Goal: Navigation & Orientation: Find specific page/section

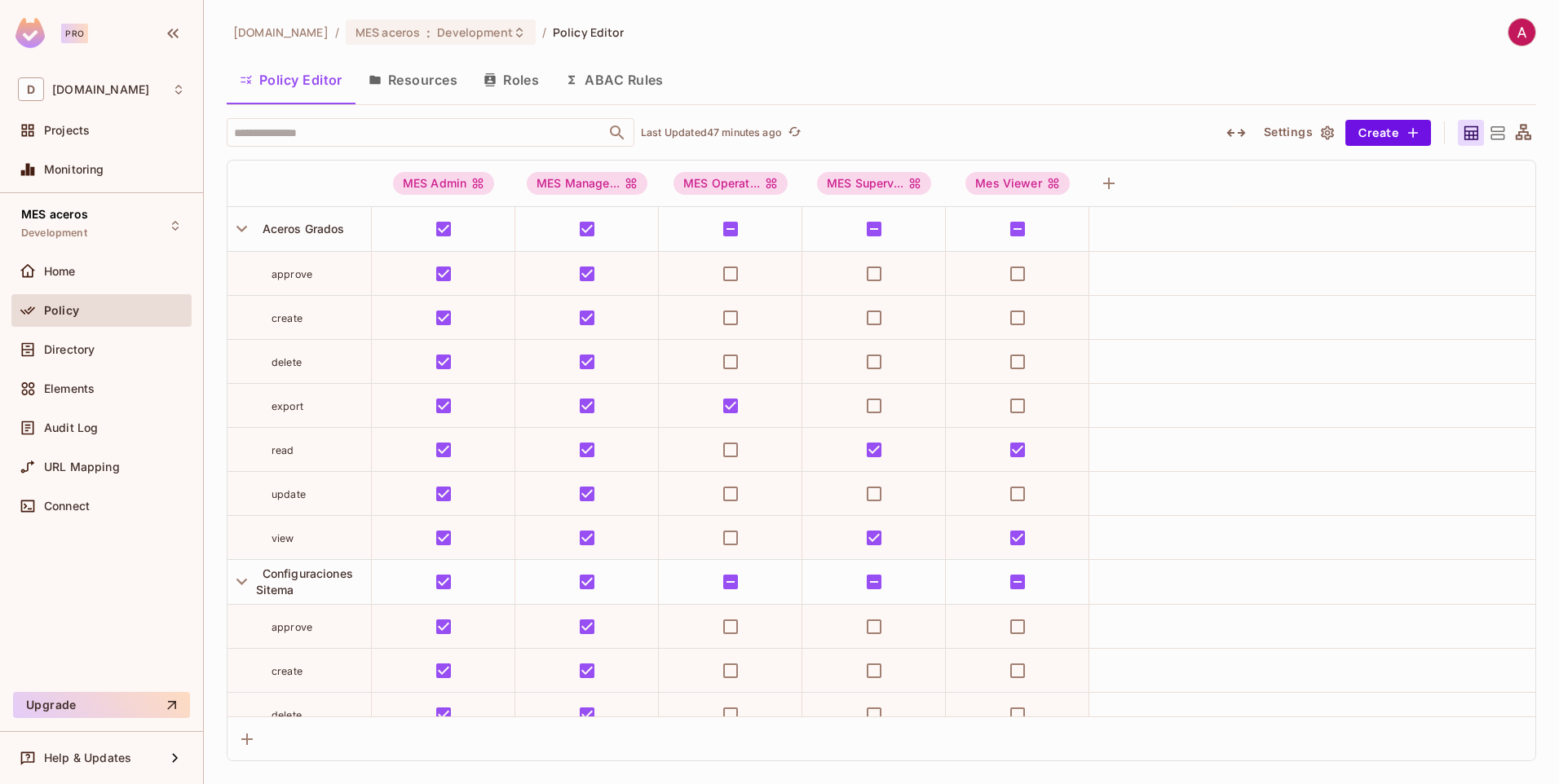
click at [1119, 62] on div "Policy Editor Resources Roles ABAC Rules" at bounding box center [882, 80] width 1310 height 41
click at [243, 228] on icon "button" at bounding box center [241, 229] width 22 height 22
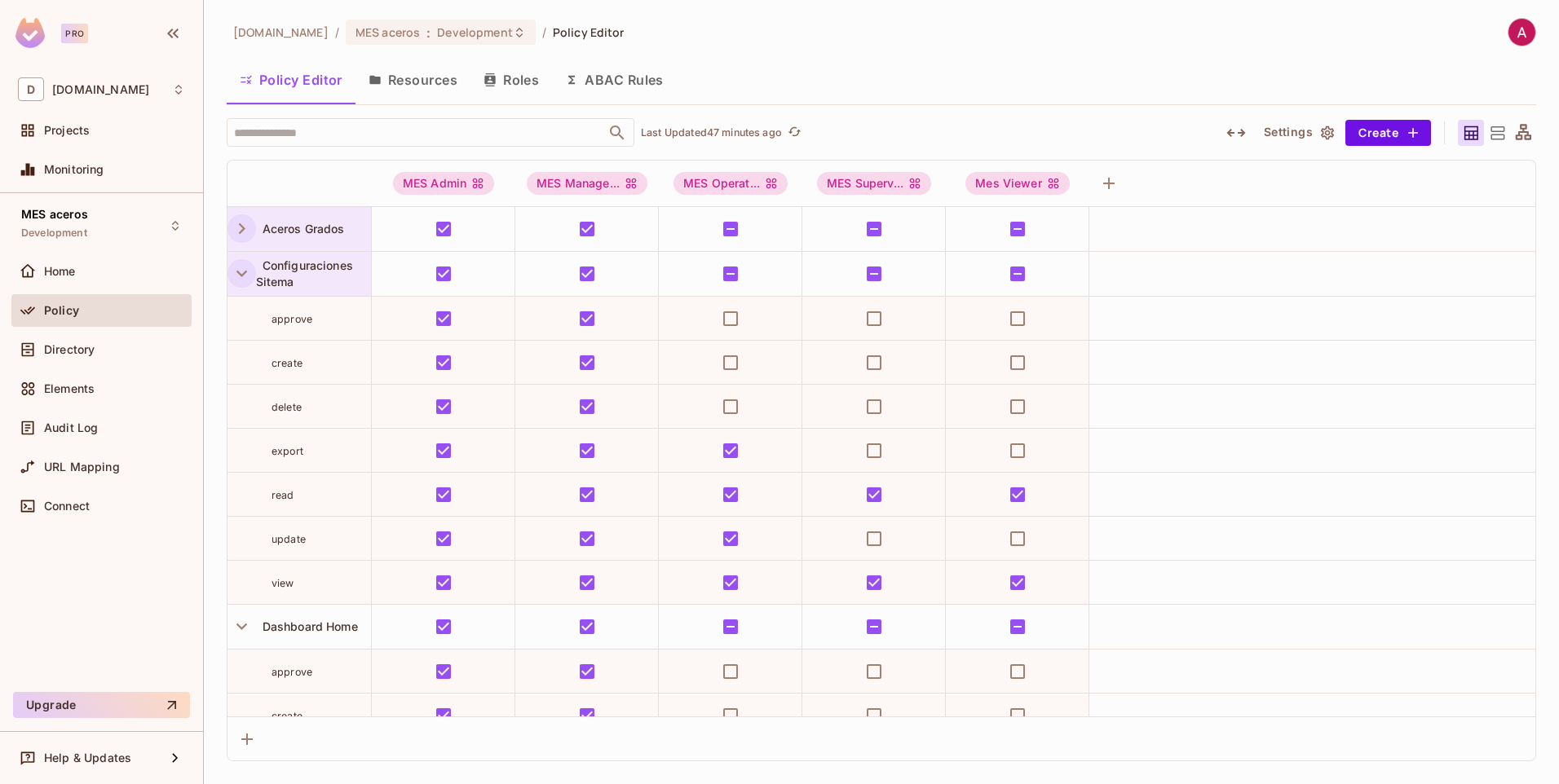
click at [245, 268] on icon "button" at bounding box center [241, 273] width 22 height 22
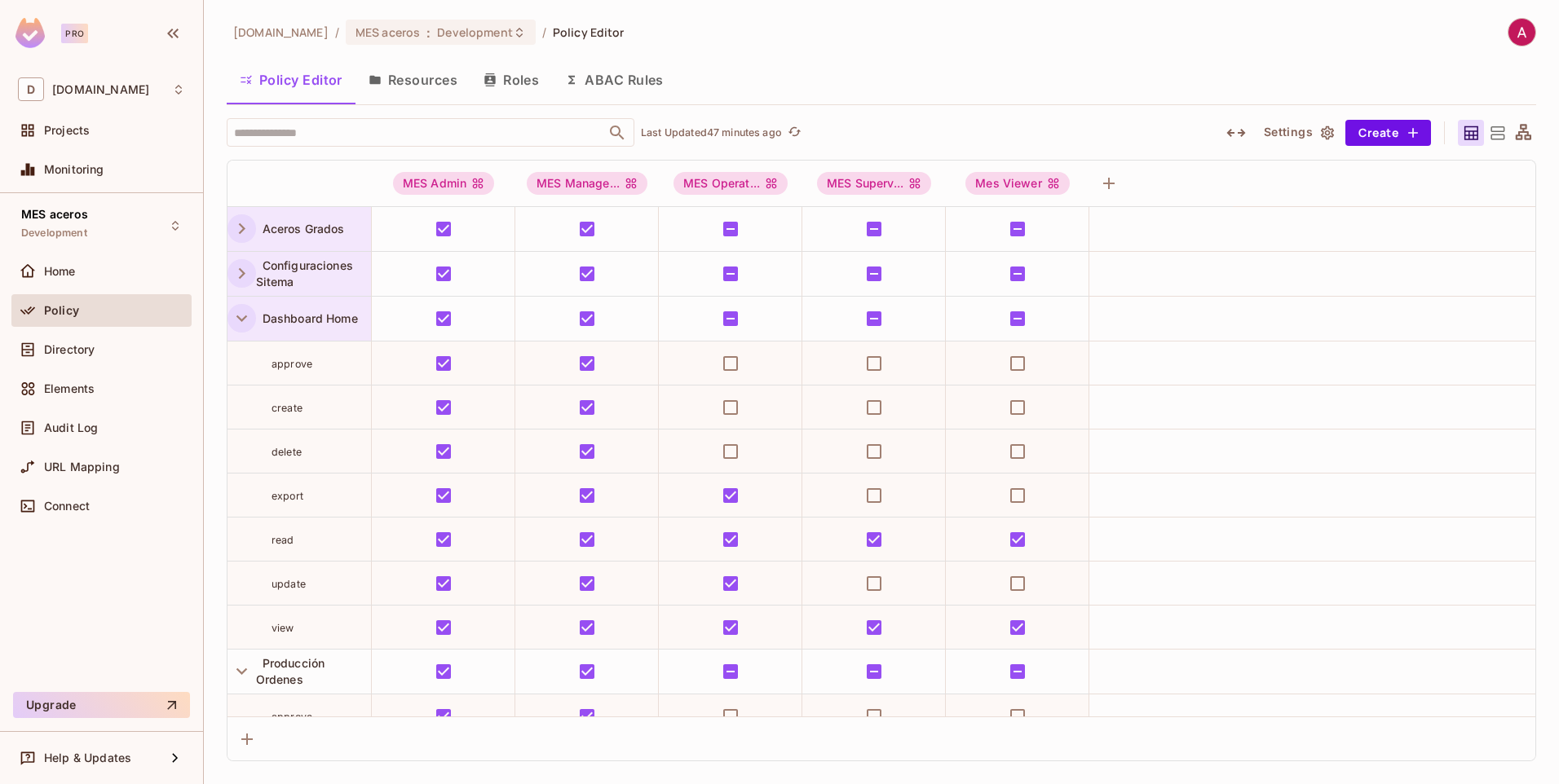
click at [243, 308] on icon "button" at bounding box center [241, 318] width 22 height 22
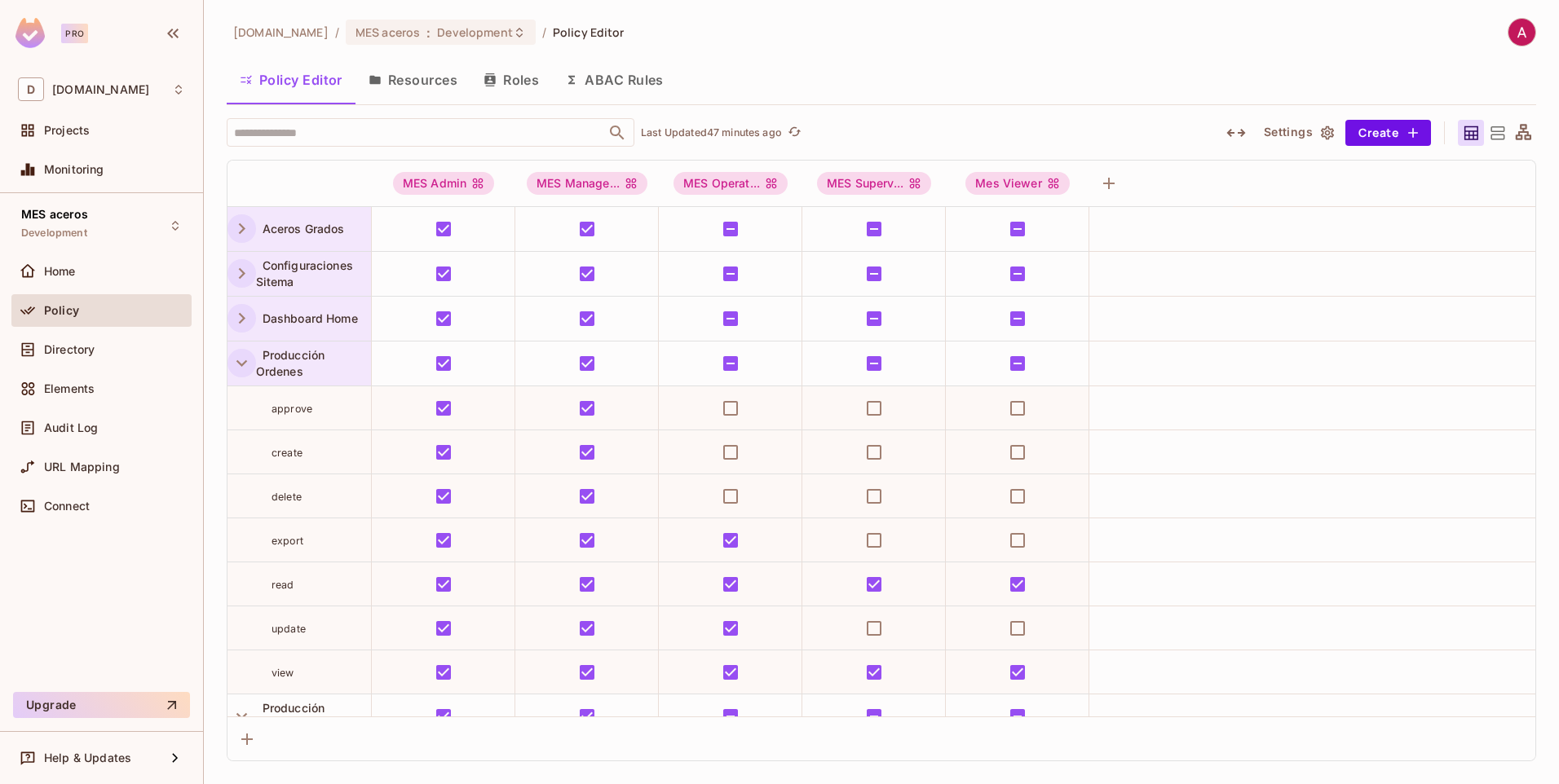
click at [241, 352] on icon "button" at bounding box center [241, 363] width 22 height 22
click at [243, 408] on icon "button" at bounding box center [241, 408] width 22 height 22
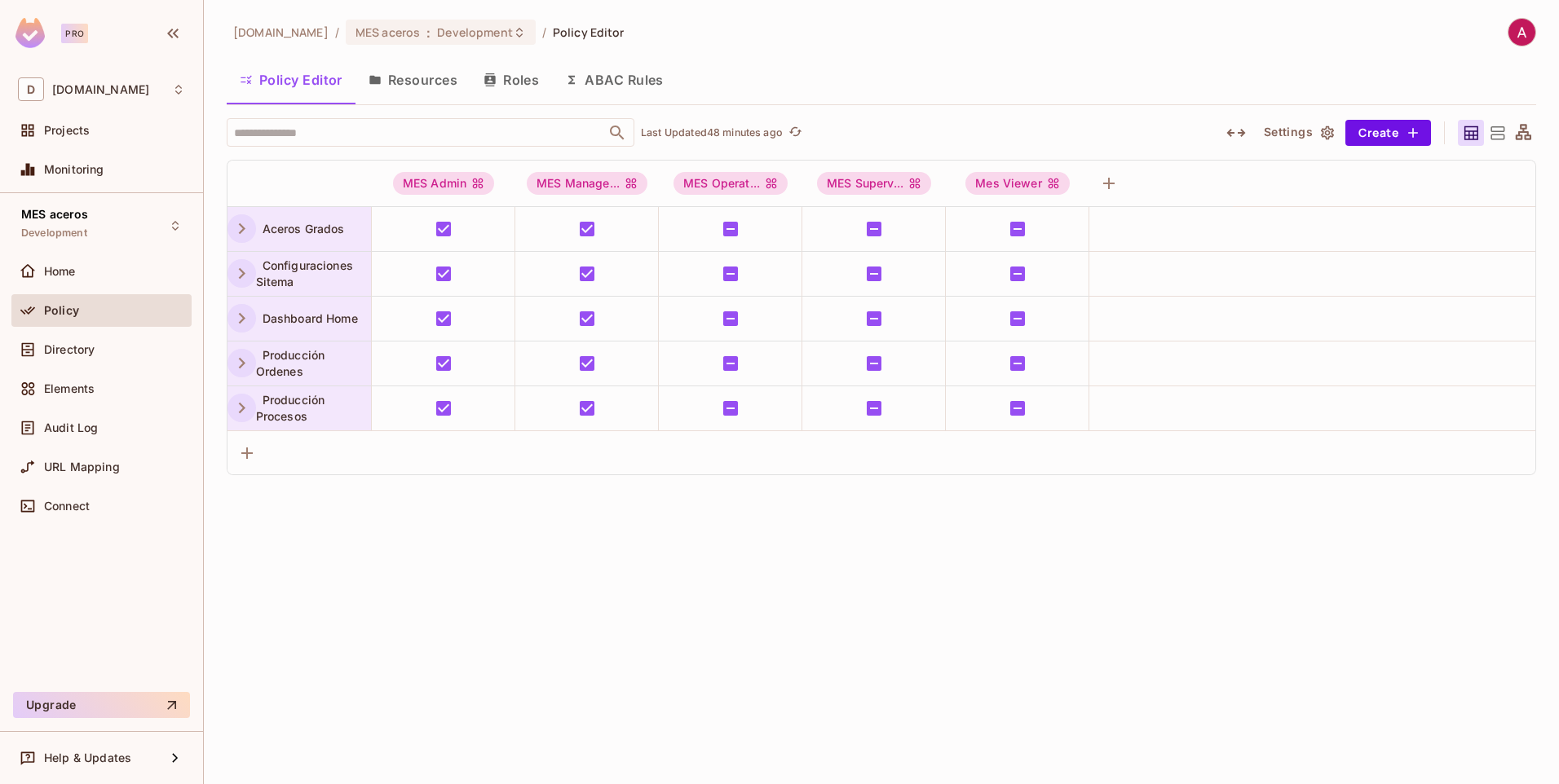
click at [243, 227] on icon "button" at bounding box center [242, 229] width 7 height 11
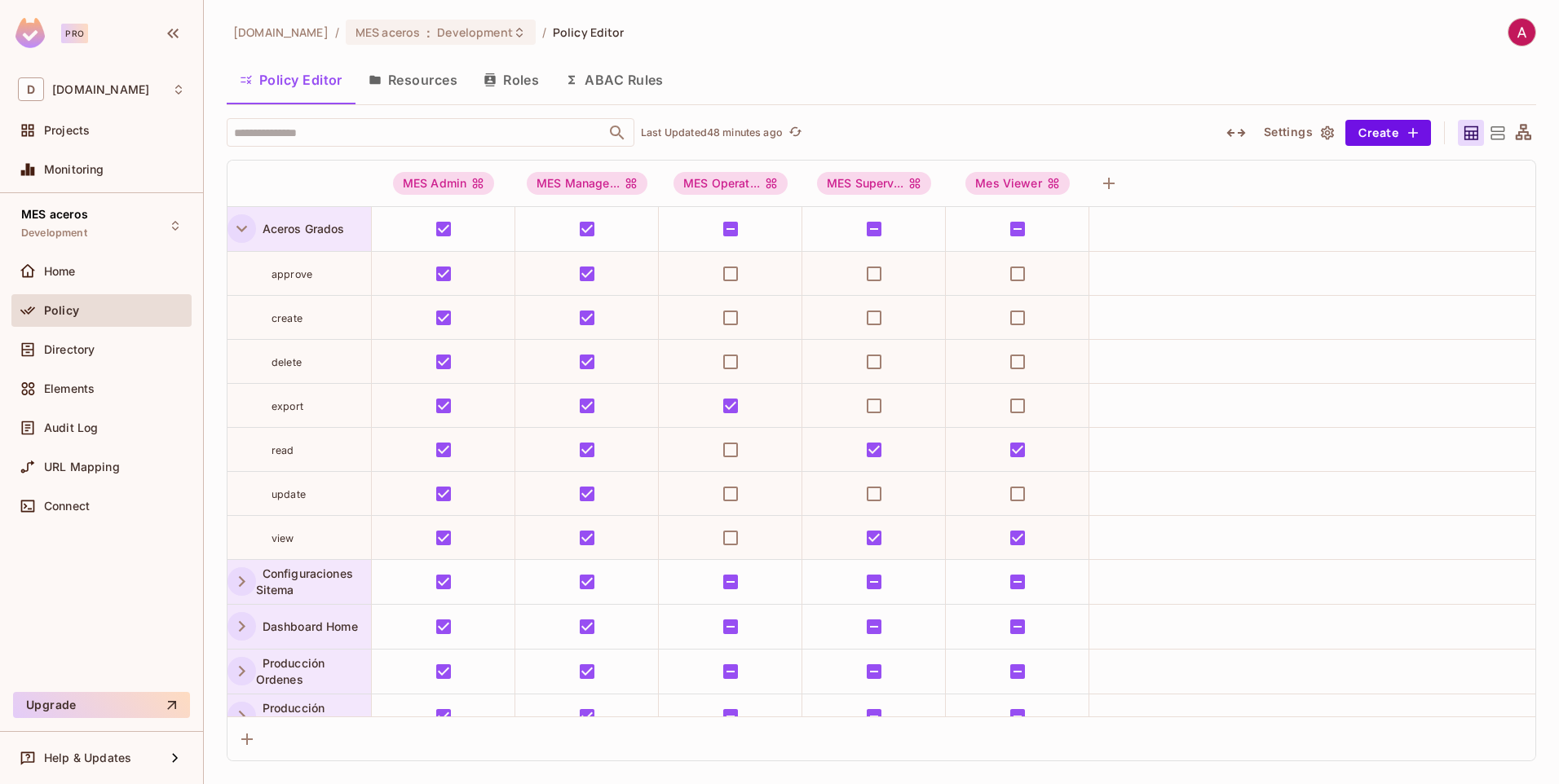
click at [245, 225] on icon "button" at bounding box center [241, 229] width 22 height 22
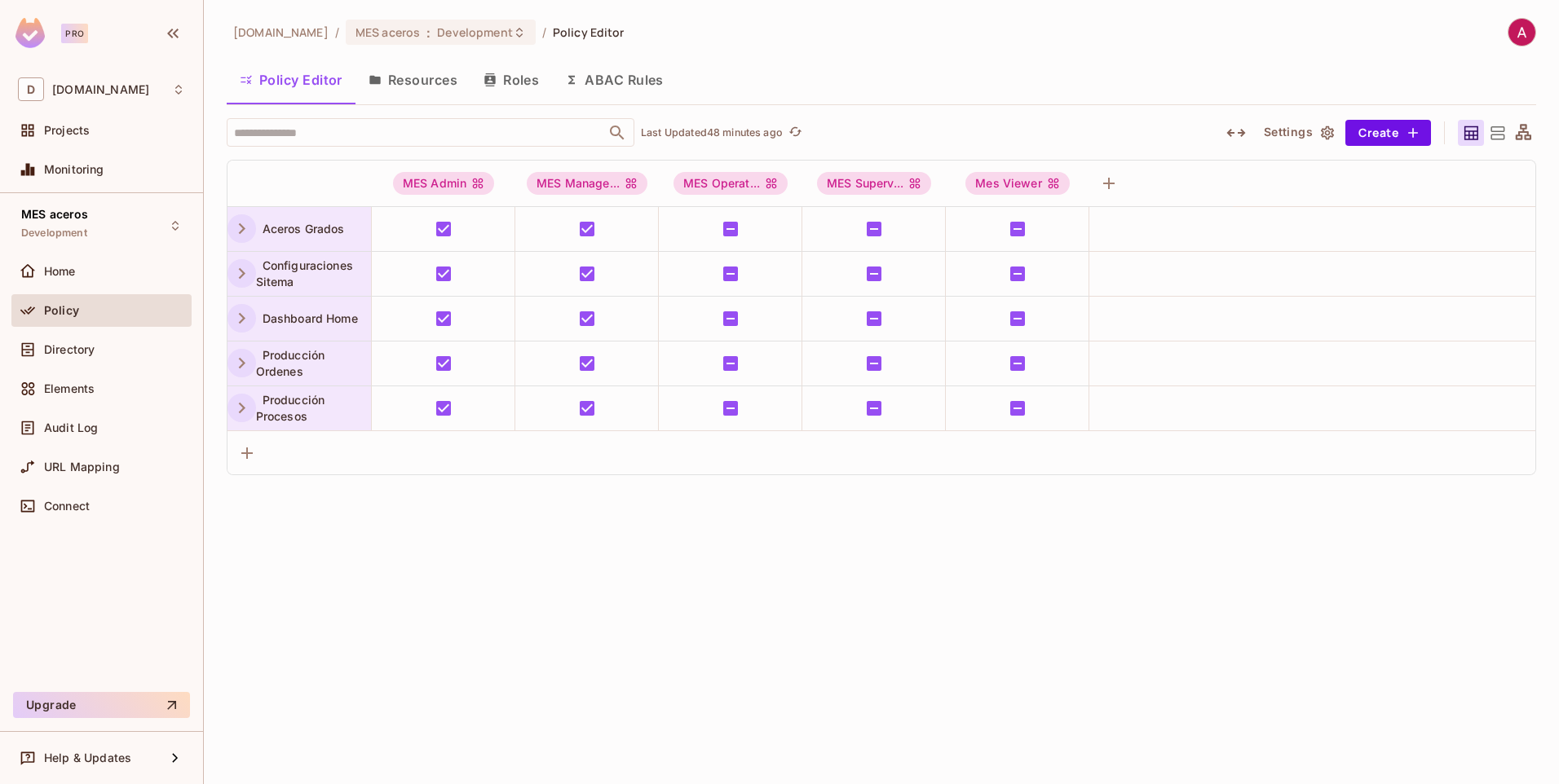
click at [342, 569] on div "[DOMAIN_NAME] / MES aceros : Development / Policy Editor Policy Editor Resource…" at bounding box center [881, 392] width 1355 height 784
click at [240, 227] on icon "button" at bounding box center [241, 229] width 22 height 22
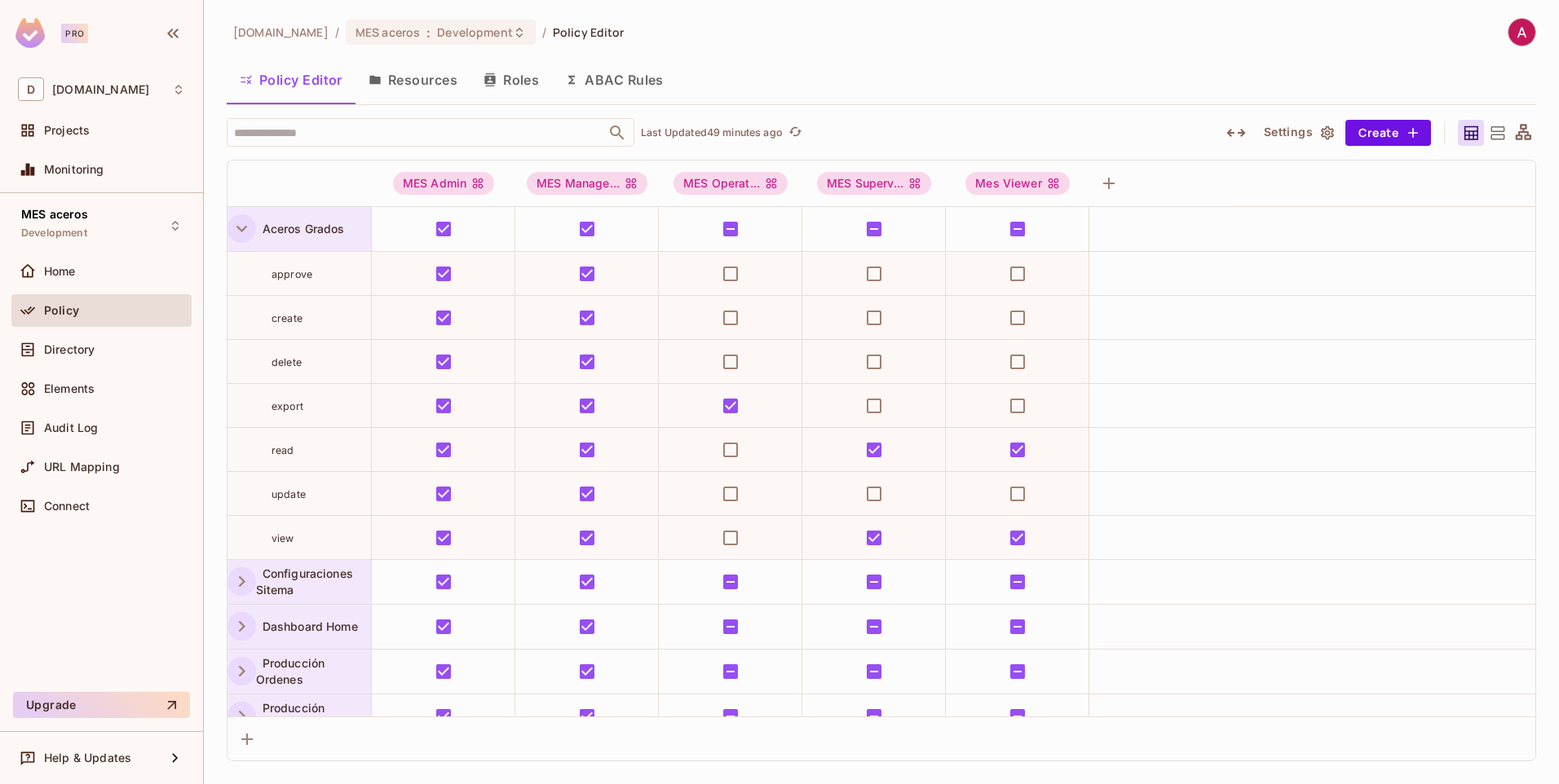
click at [419, 73] on button "Resources" at bounding box center [413, 80] width 115 height 41
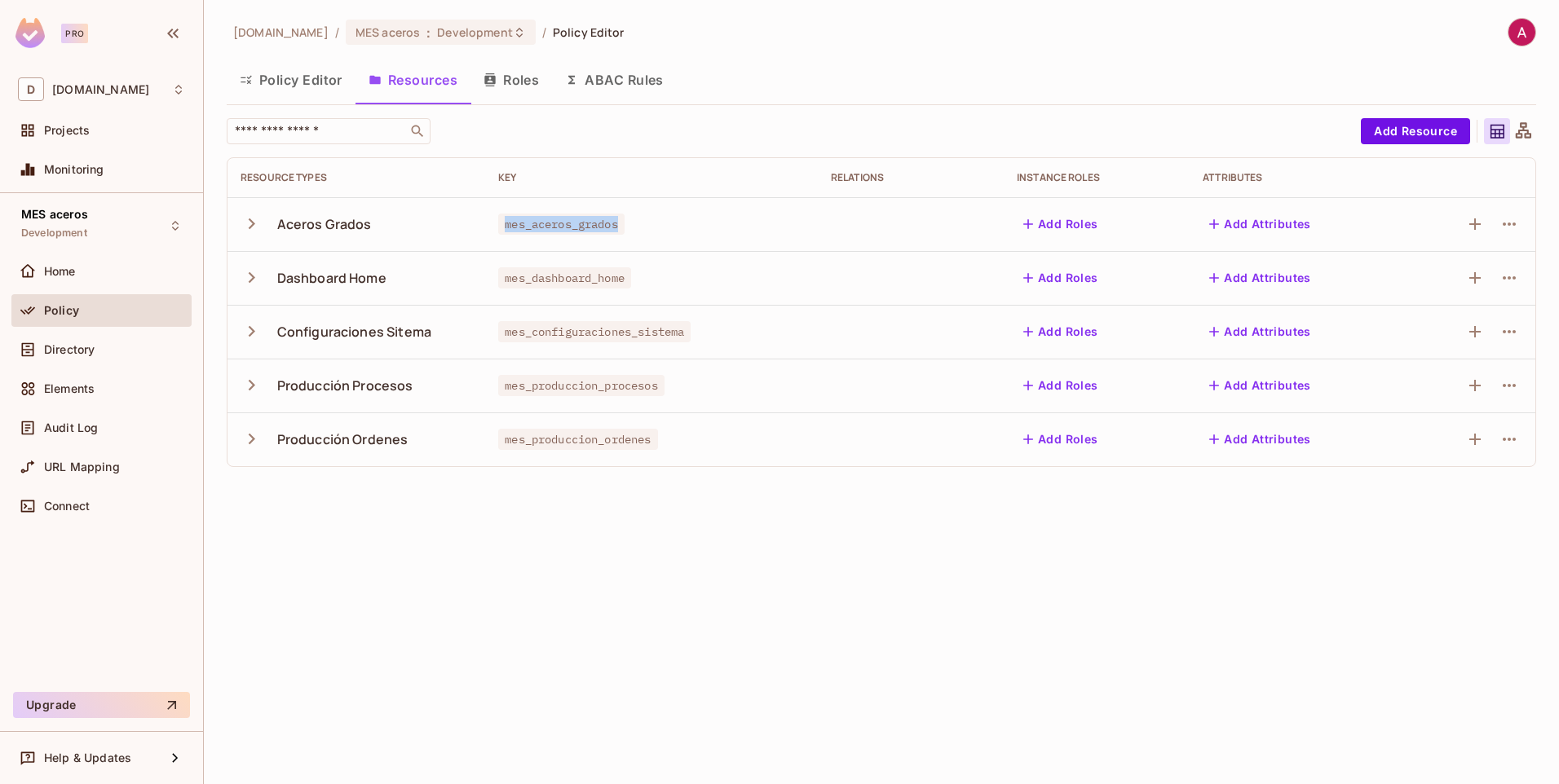
drag, startPoint x: 501, startPoint y: 225, endPoint x: 621, endPoint y: 228, distance: 120.0
click at [621, 228] on span "mes_aceros_grados" at bounding box center [561, 225] width 127 height 22
click at [285, 614] on div "[DOMAIN_NAME] / MES aceros : Development / Policy Editor Policy Editor Resource…" at bounding box center [881, 392] width 1355 height 784
drag, startPoint x: 501, startPoint y: 220, endPoint x: 623, endPoint y: 228, distance: 122.3
click at [623, 228] on span "mes_aceros_grados" at bounding box center [561, 225] width 127 height 22
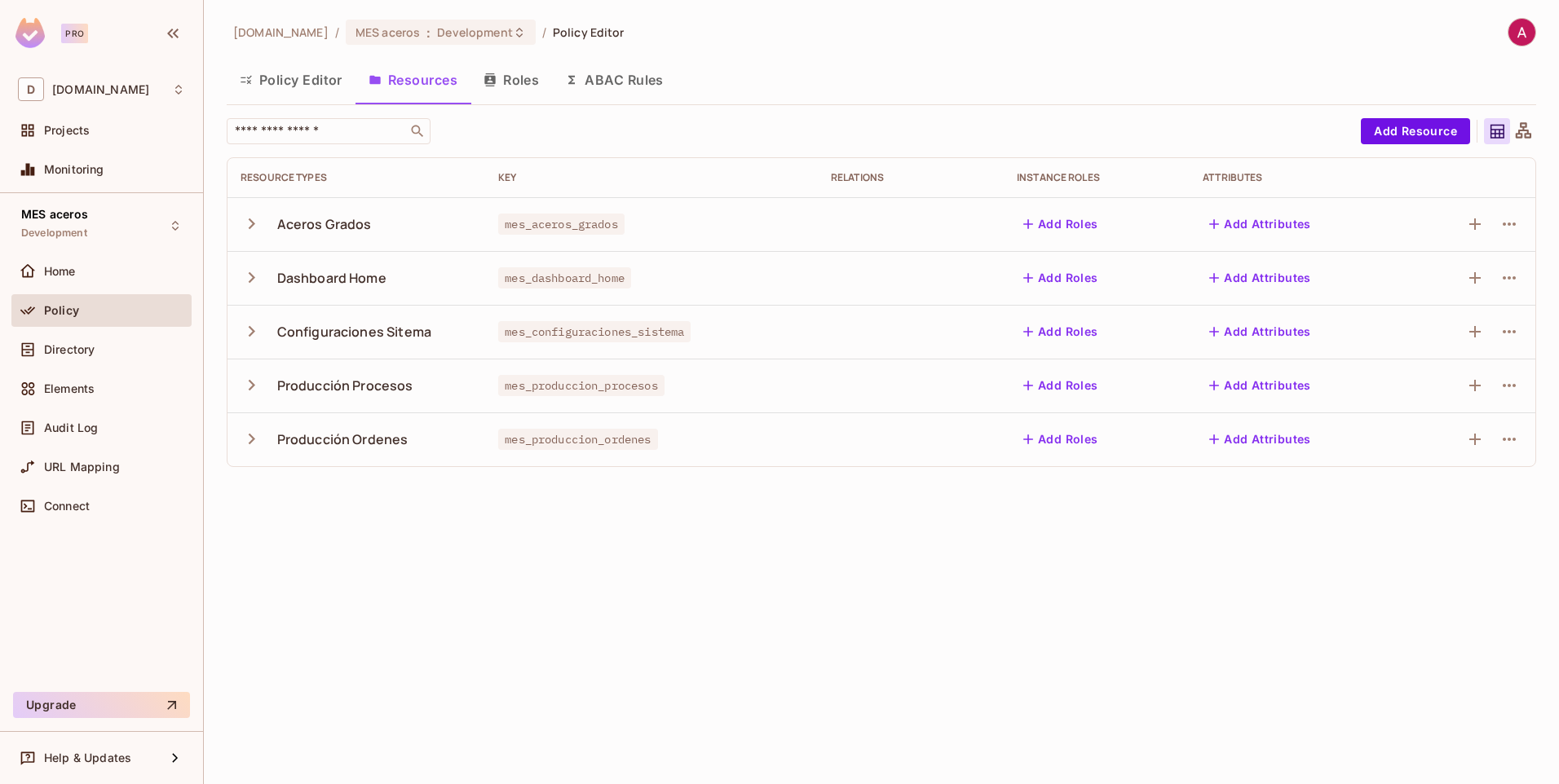
click at [370, 578] on div "[DOMAIN_NAME] / MES aceros : Development / Policy Editor Policy Editor Resource…" at bounding box center [881, 392] width 1355 height 784
click at [493, 565] on div "[DOMAIN_NAME] / MES aceros : Development / Policy Editor Policy Editor Resource…" at bounding box center [881, 392] width 1355 height 784
click at [332, 564] on div "[DOMAIN_NAME] / MES aceros : Development / Policy Editor Policy Editor Resource…" at bounding box center [881, 392] width 1355 height 784
drag, startPoint x: 501, startPoint y: 225, endPoint x: 617, endPoint y: 220, distance: 116.1
click at [617, 220] on span "mes_aceros_grados" at bounding box center [561, 225] width 127 height 22
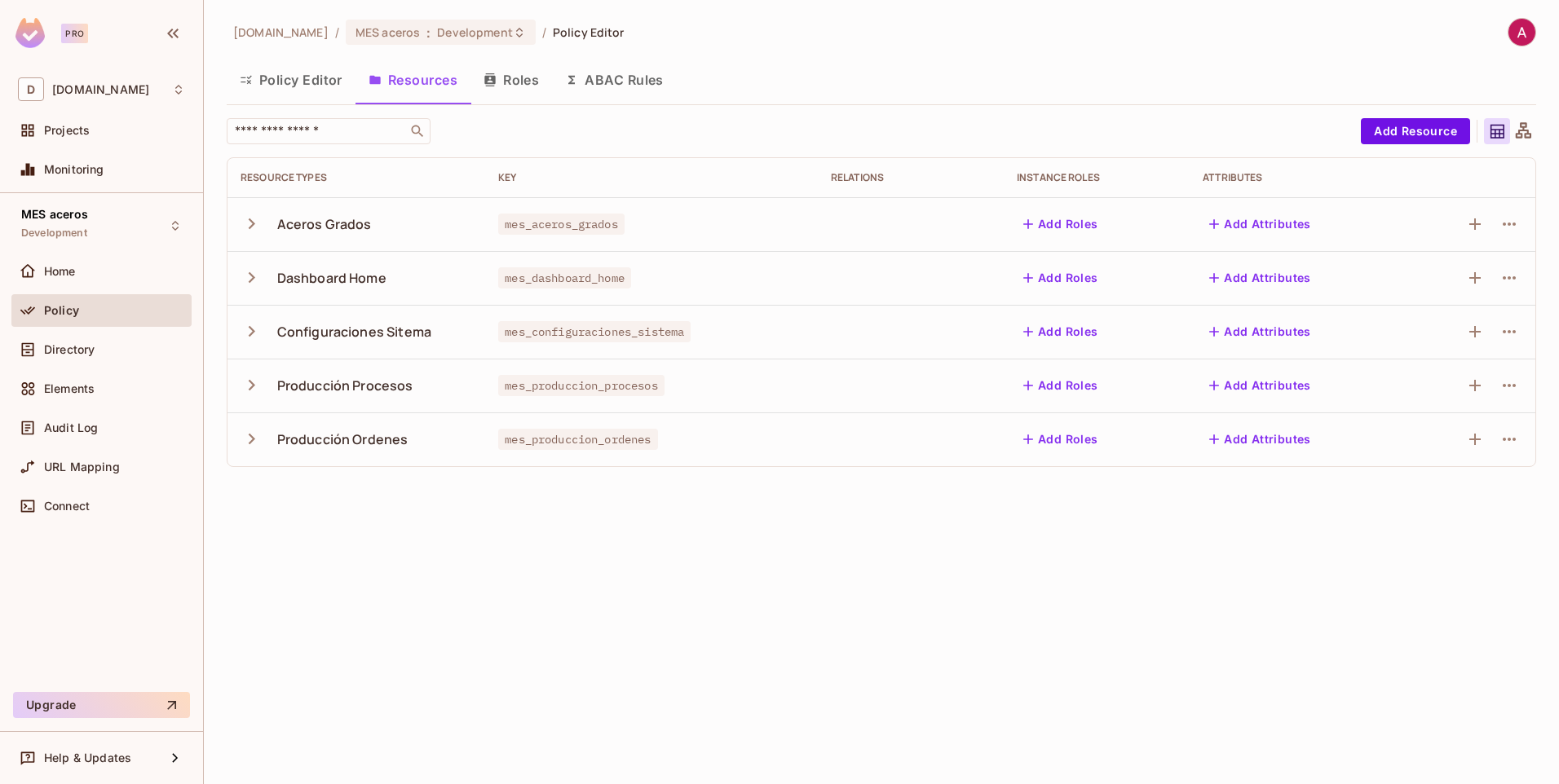
click at [269, 685] on div "[DOMAIN_NAME] / MES aceros : Development / Policy Editor Policy Editor Resource…" at bounding box center [881, 392] width 1355 height 784
click at [457, 511] on div "[DOMAIN_NAME] / MES aceros : Development / Policy Editor Policy Editor Resource…" at bounding box center [881, 392] width 1355 height 784
click at [606, 507] on div "[DOMAIN_NAME] / MES aceros : Development / Policy Editor Policy Editor Resource…" at bounding box center [881, 392] width 1355 height 784
